Goal: Information Seeking & Learning: Learn about a topic

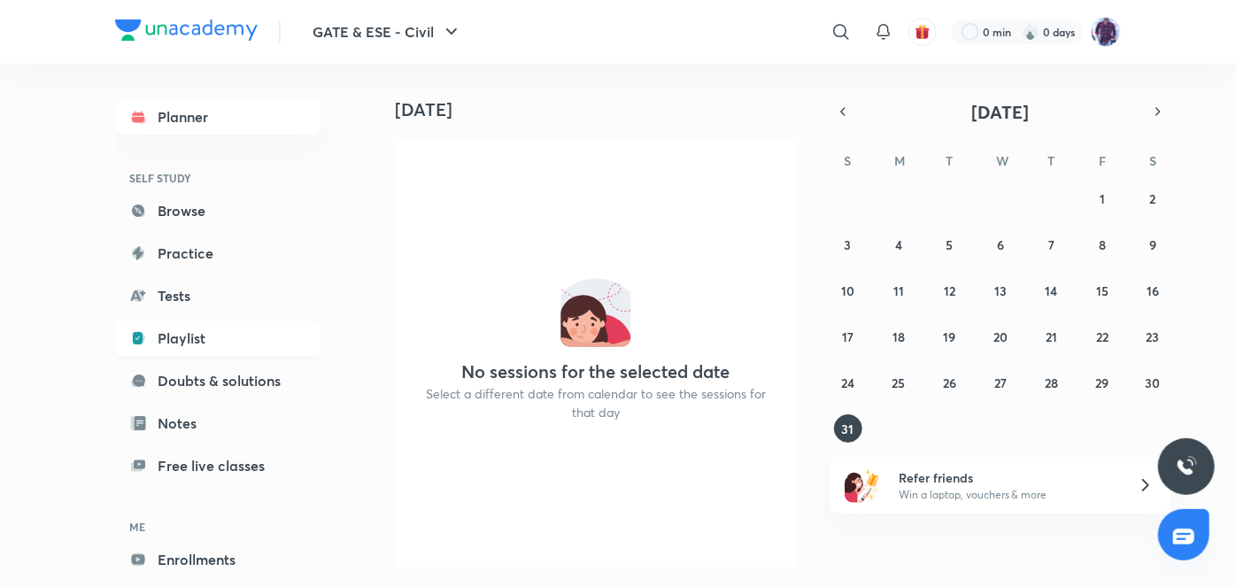
click at [182, 332] on link "Playlist" at bounding box center [217, 338] width 205 height 35
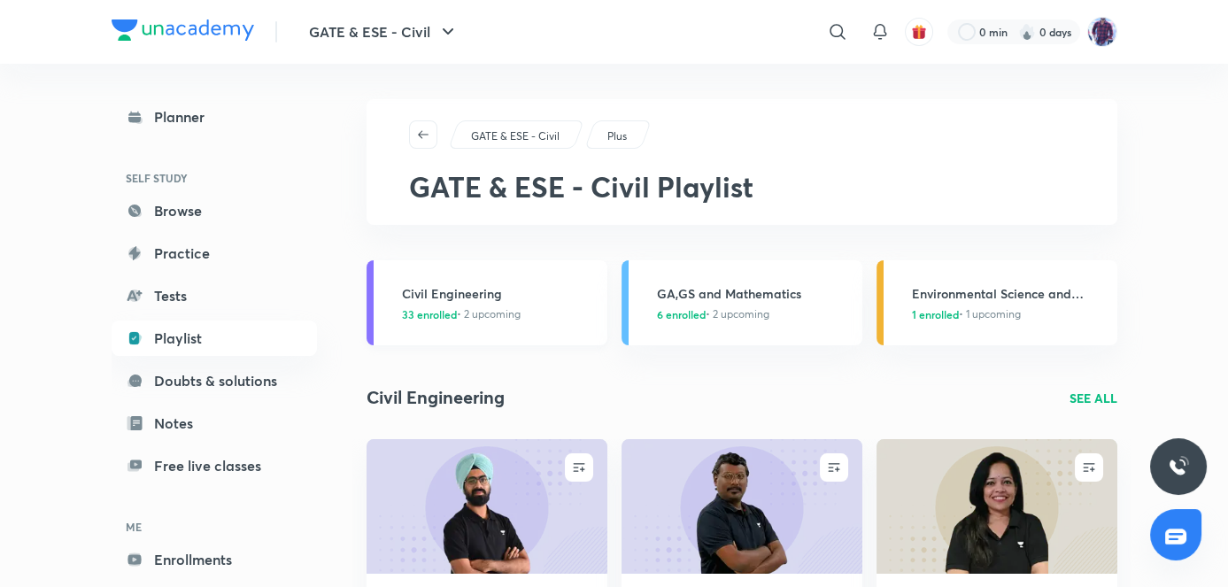
click at [523, 298] on h3 "Civil Engineering" at bounding box center [499, 293] width 195 height 19
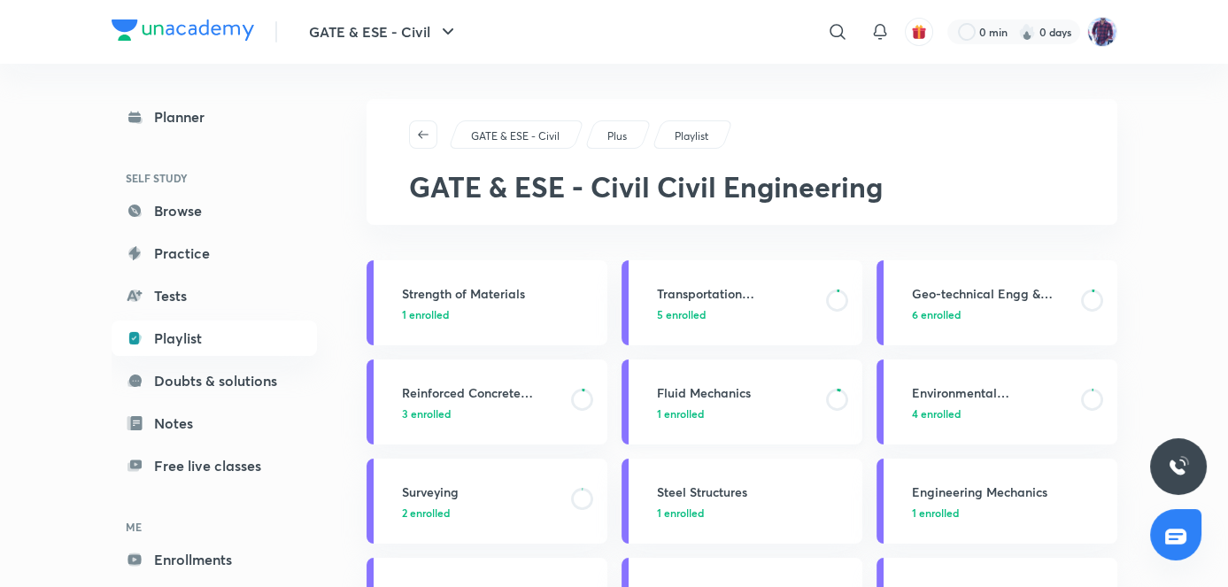
click at [791, 409] on p "1 enrolled" at bounding box center [736, 414] width 159 height 16
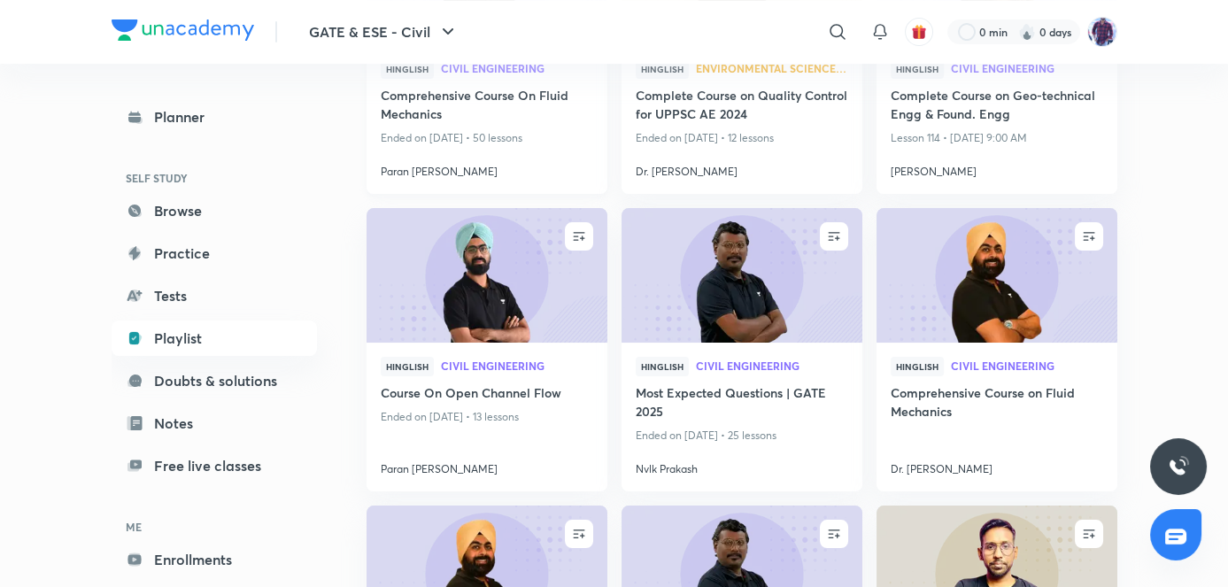
scroll to position [717, 0]
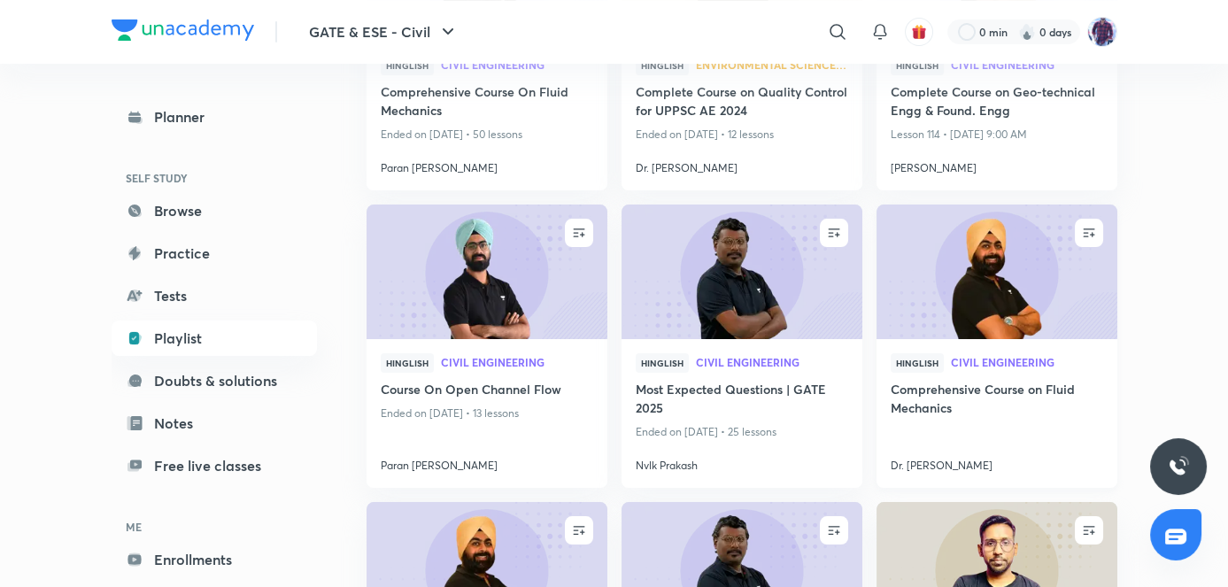
click at [1058, 318] on img at bounding box center [996, 272] width 245 height 137
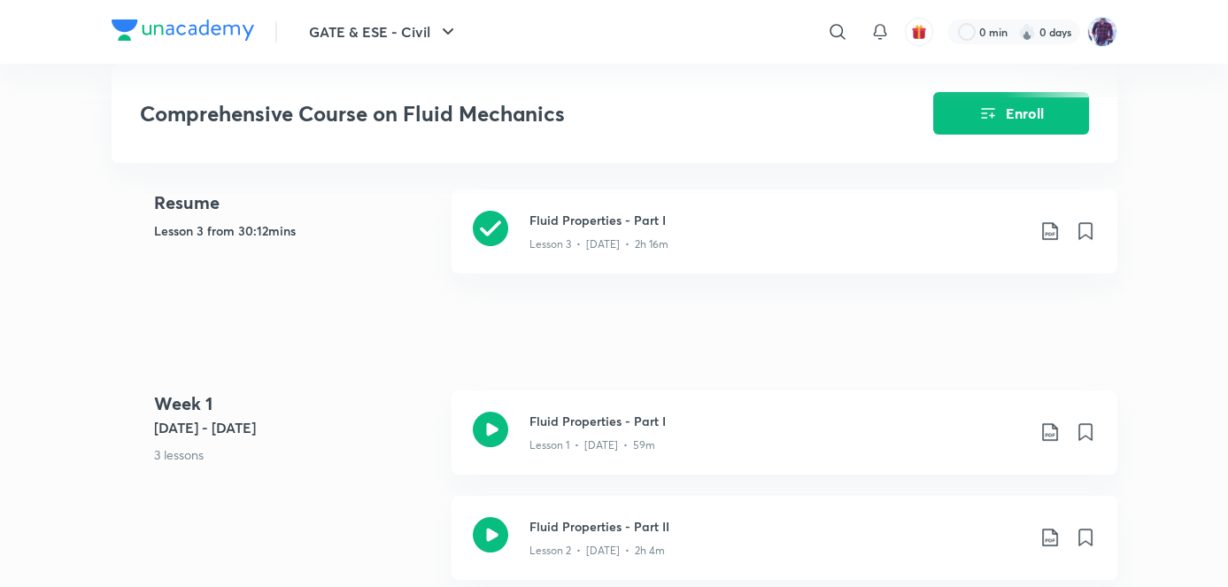
scroll to position [714, 0]
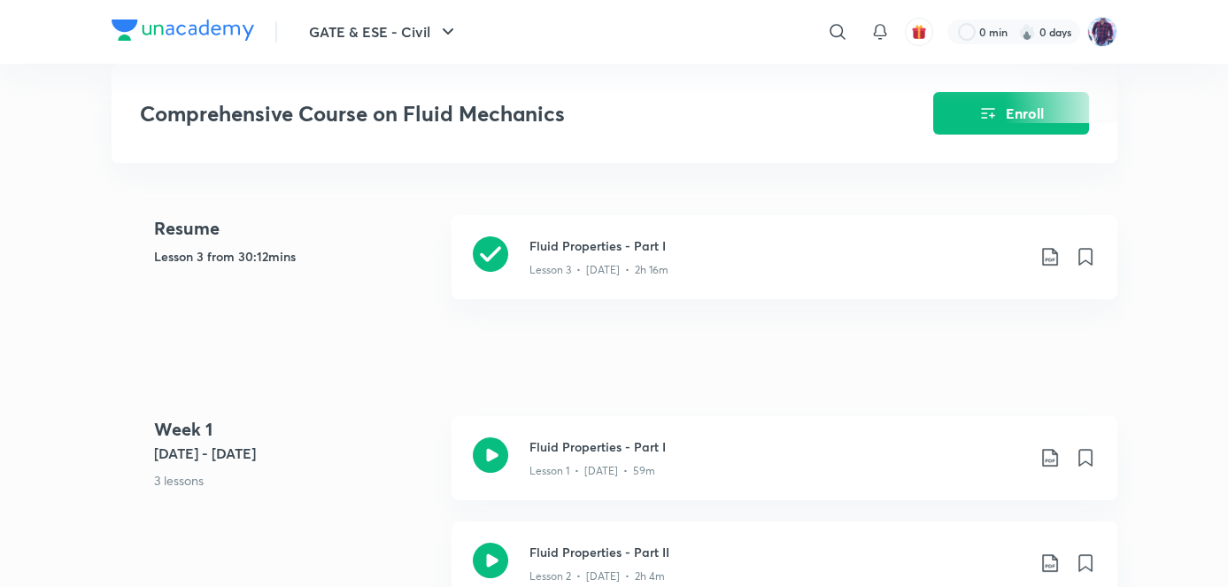
drag, startPoint x: 864, startPoint y: 391, endPoint x: 663, endPoint y: 354, distance: 204.4
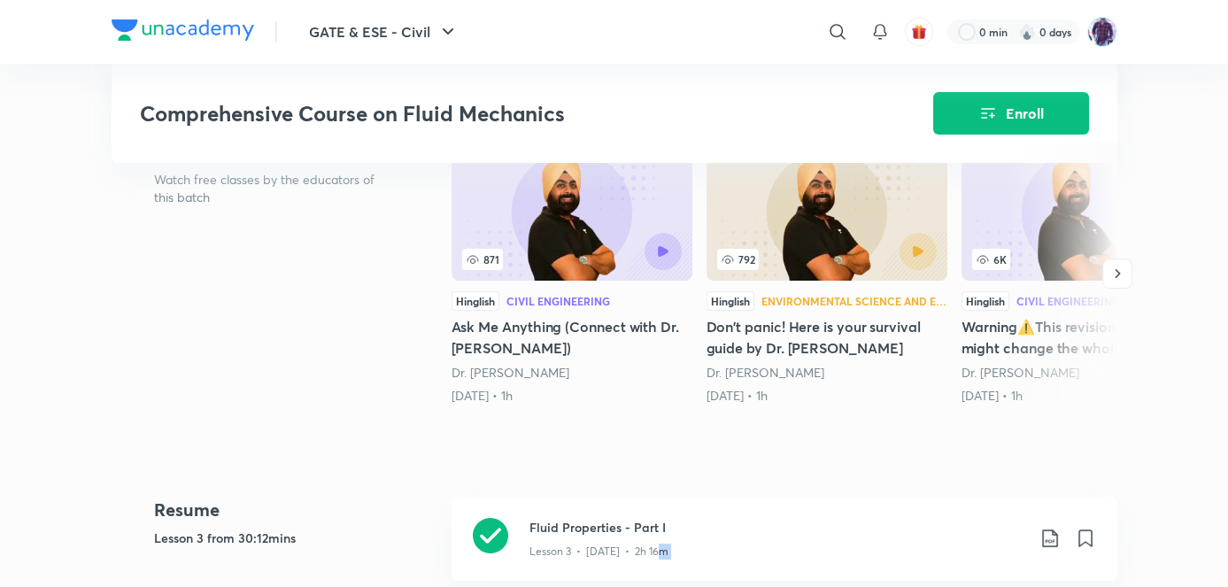
scroll to position [429, 0]
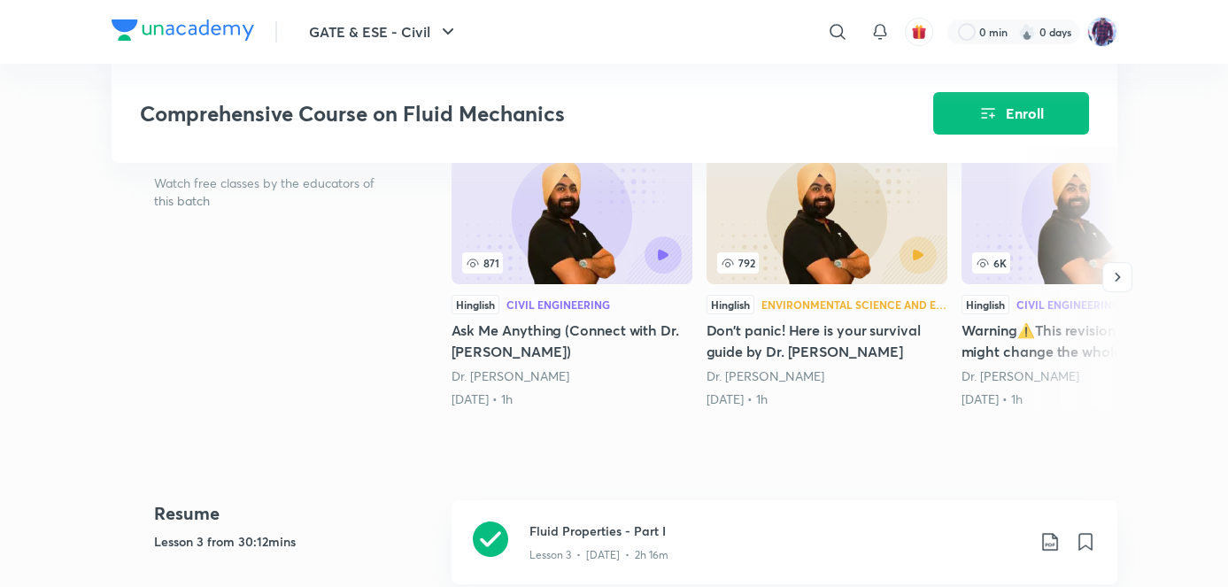
click at [448, 237] on div "Demo classes Watch free classes by the educators of this batch 871 Hinglish Civ…" at bounding box center [615, 280] width 1006 height 269
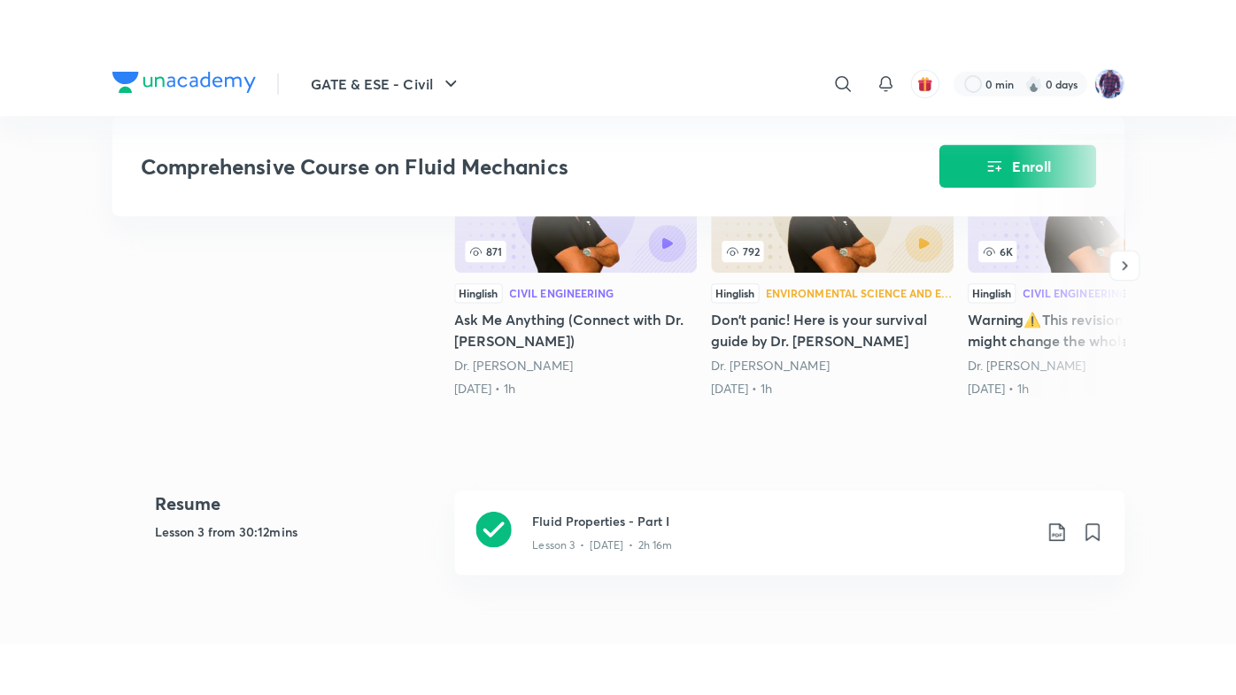
scroll to position [503, 0]
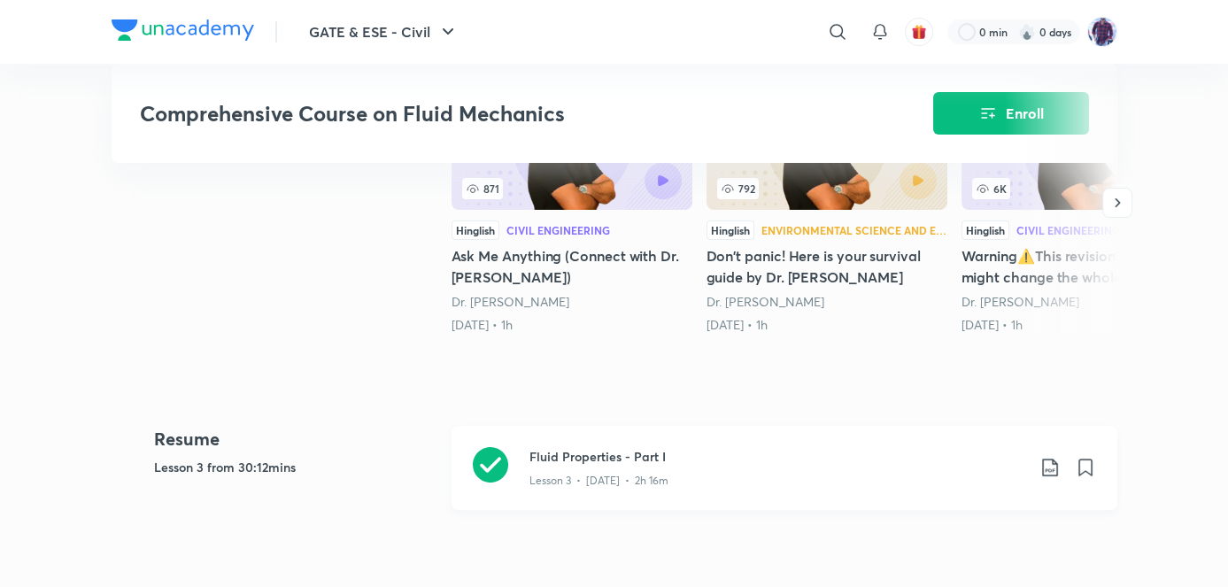
click at [586, 466] on h3 "Fluid Properties - Part I" at bounding box center [778, 456] width 496 height 19
